Goal: Task Accomplishment & Management: Use online tool/utility

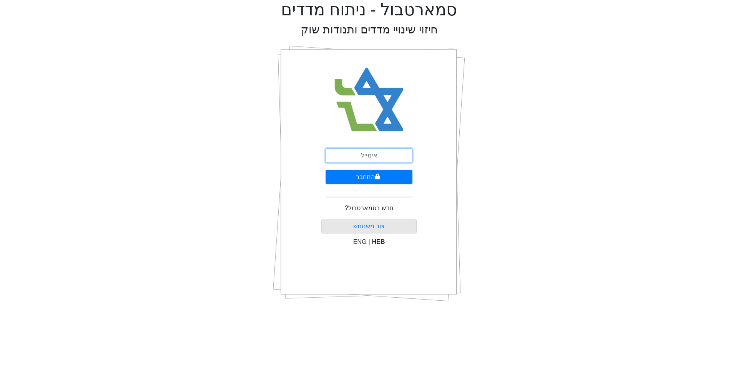
click at [381, 157] on input "email" at bounding box center [369, 155] width 87 height 15
type input "[EMAIL_ADDRESS][DOMAIN_NAME]"
click at [379, 176] on icon "submit" at bounding box center [377, 177] width 5 height 6
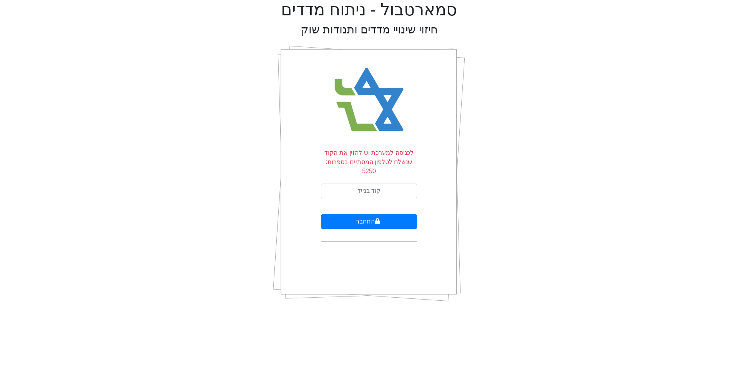
click at [385, 173] on form "לכניסה למערכת יש להזין את הקוד שנשלח לטלפון המסתיים בספרות: 5250 התחבר" at bounding box center [369, 195] width 96 height 94
click at [380, 184] on input "text" at bounding box center [369, 191] width 96 height 15
type input "253378"
click at [321, 214] on button "התחבר" at bounding box center [369, 221] width 96 height 15
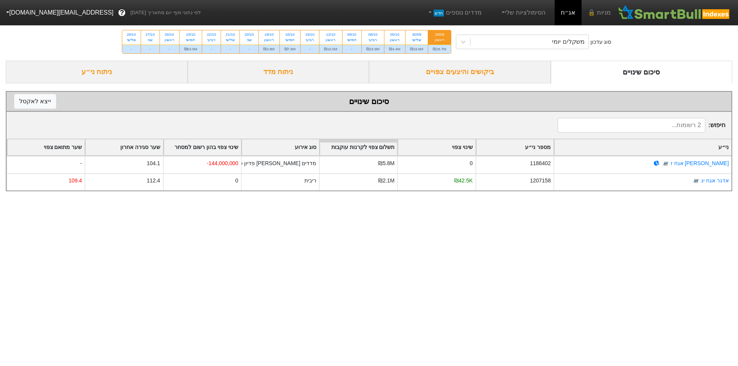
click at [464, 73] on div "ביקושים והיצעים צפויים" at bounding box center [460, 72] width 182 height 23
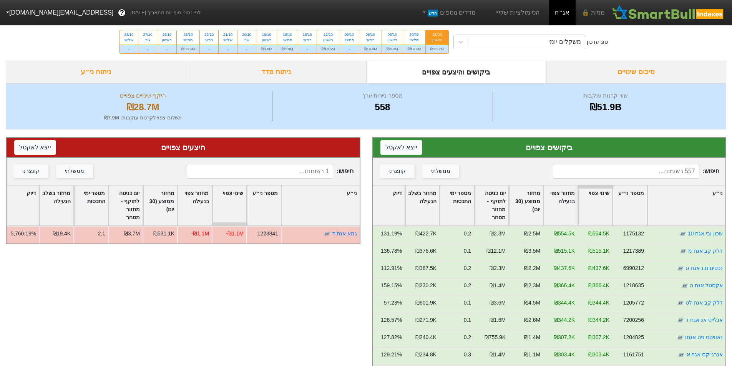
click at [301, 174] on input at bounding box center [260, 171] width 146 height 15
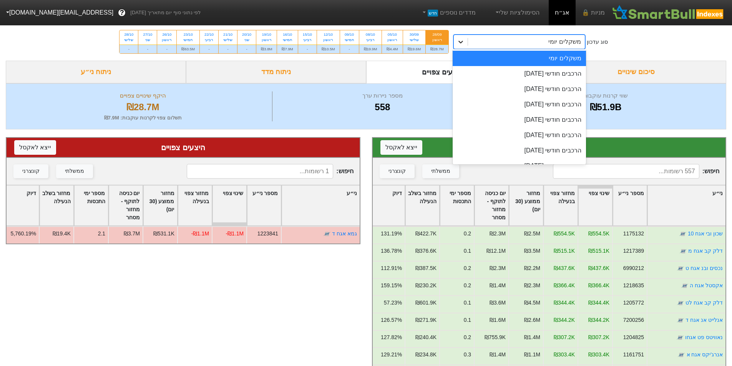
click at [461, 42] on icon at bounding box center [461, 42] width 8 height 8
click at [514, 77] on div "הרכבים חודשי [DATE]" at bounding box center [519, 73] width 133 height 15
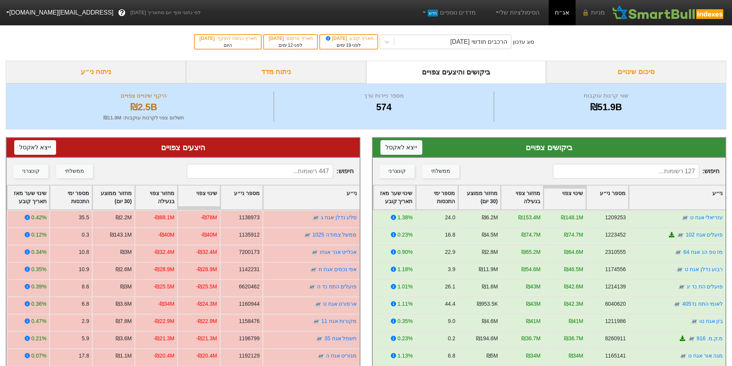
click at [313, 171] on input at bounding box center [260, 171] width 146 height 15
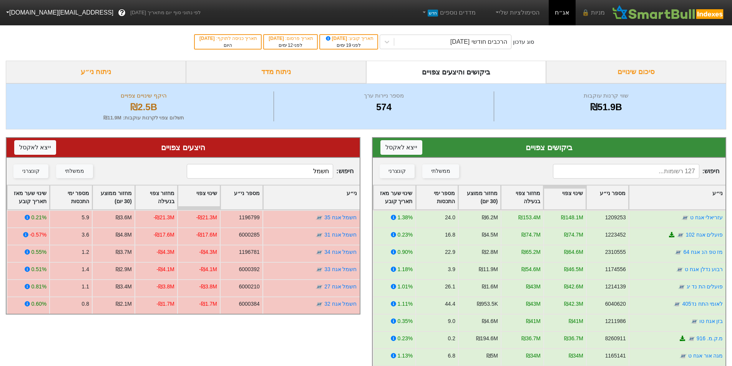
type input "חשמל"
